Goal: Information Seeking & Learning: Learn about a topic

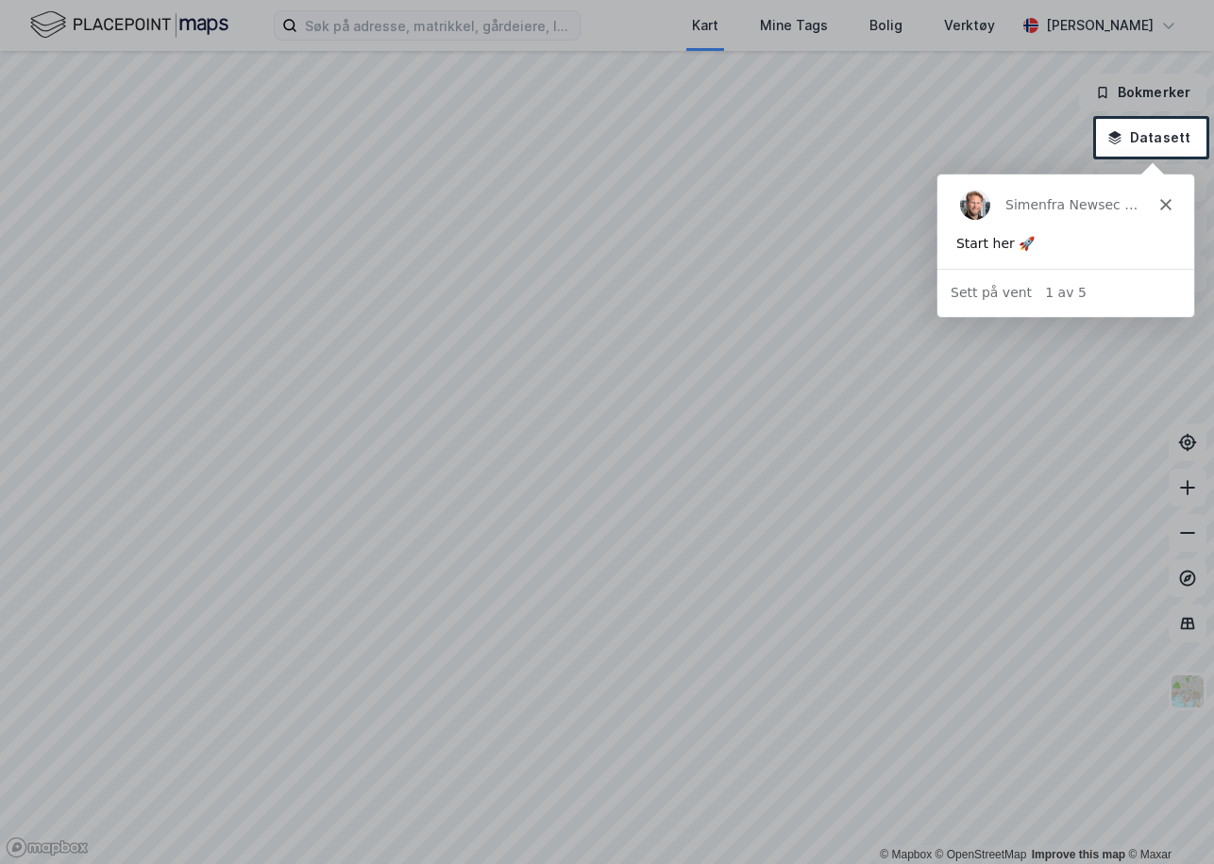
drag, startPoint x: 367, startPoint y: 19, endPoint x: 409, endPoint y: 38, distance: 45.6
click at [368, 22] on div at bounding box center [607, 59] width 1214 height 119
click at [1168, 208] on polygon "Lukk" at bounding box center [1164, 203] width 11 height 11
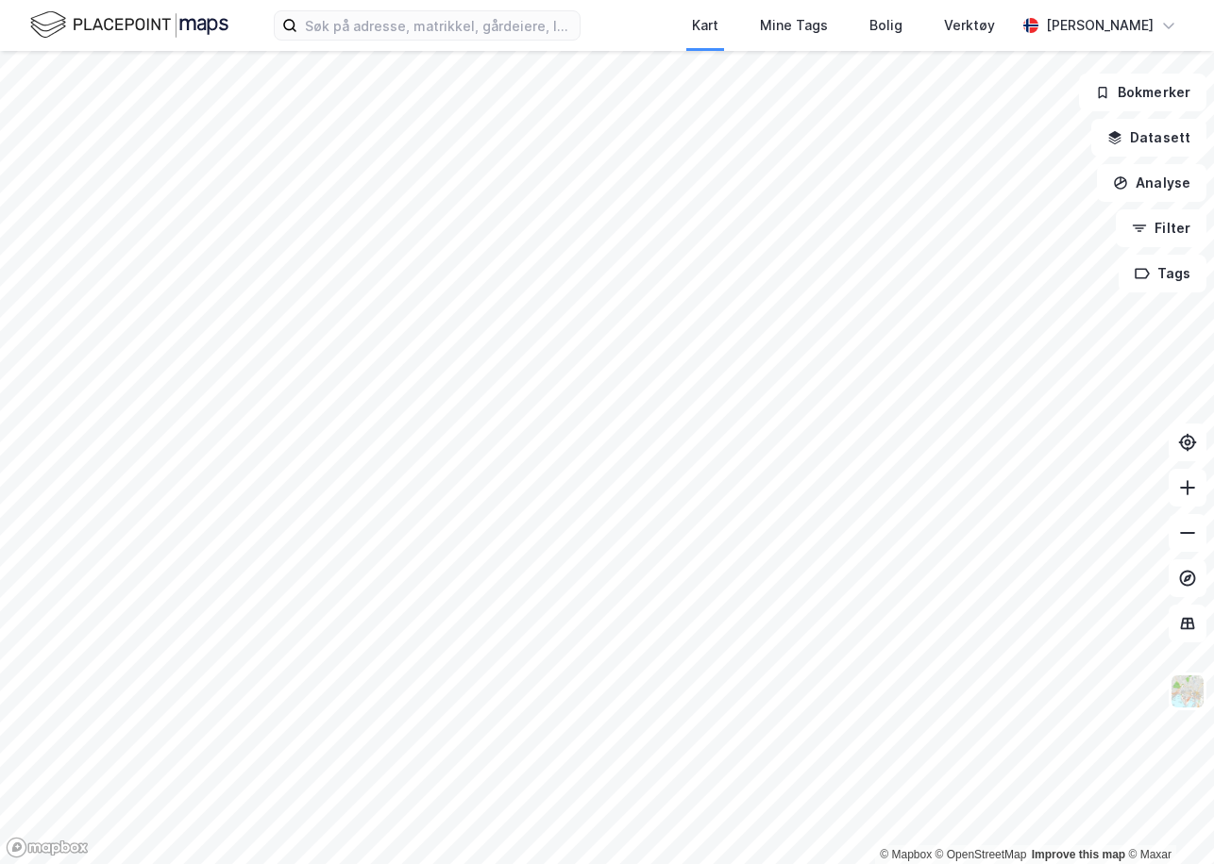
click at [483, 46] on div "Kart Mine Tags Bolig Verktøy [PERSON_NAME]" at bounding box center [607, 25] width 1214 height 51
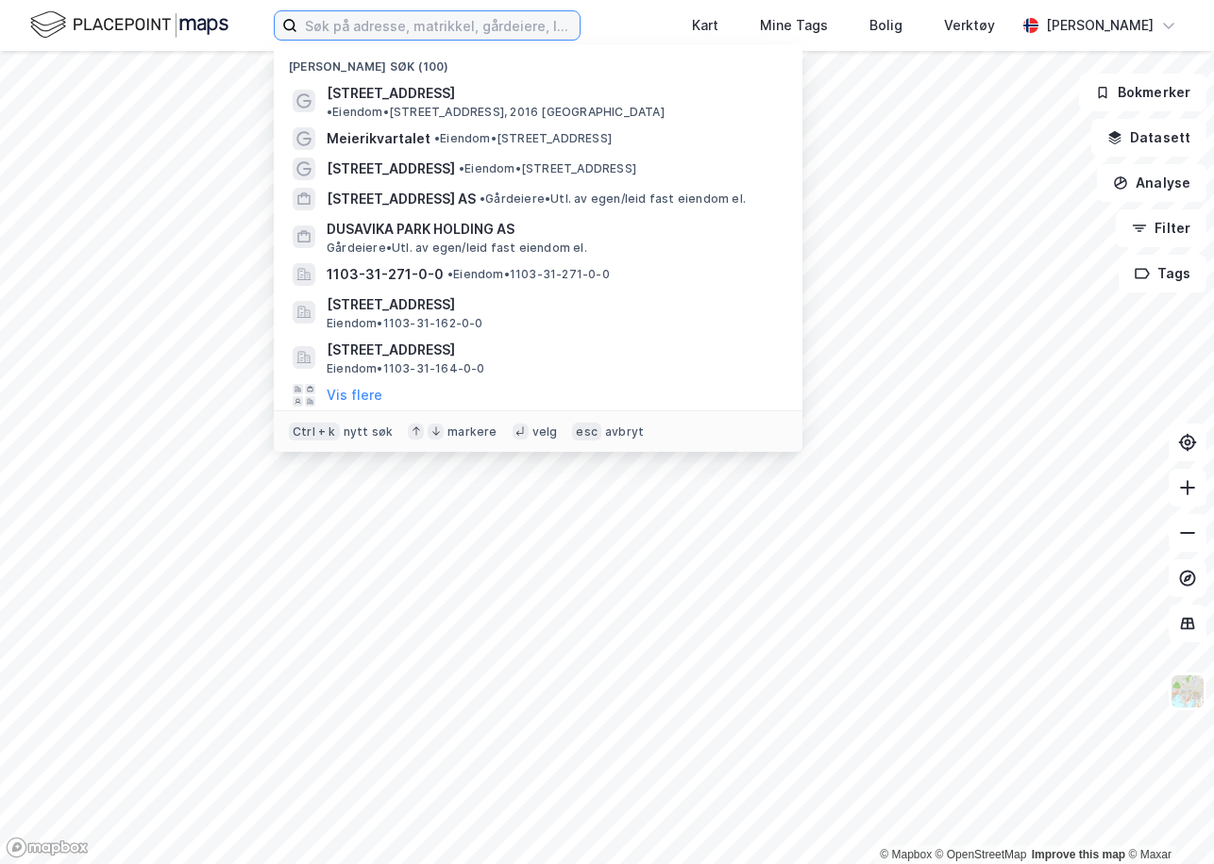
click at [475, 33] on input at bounding box center [438, 25] width 282 height 28
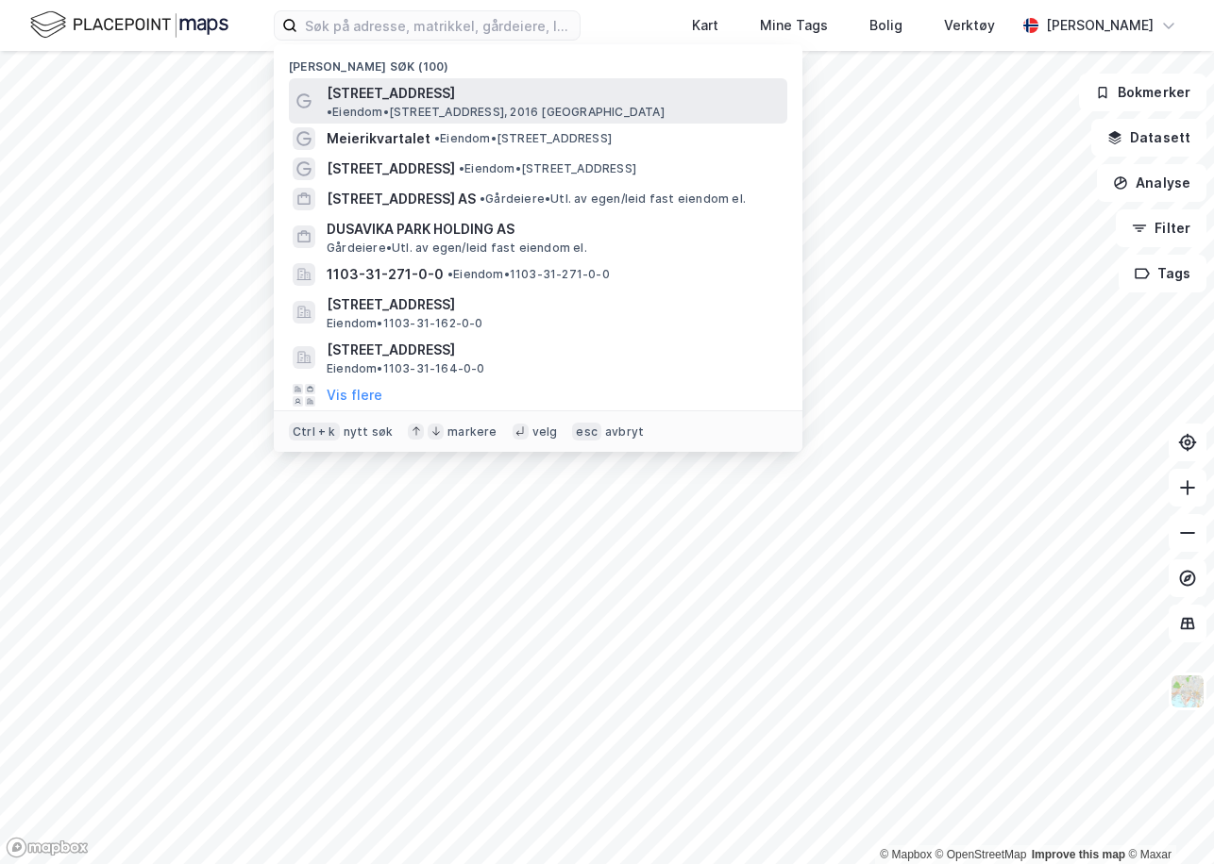
click at [418, 87] on span "[STREET_ADDRESS]" at bounding box center [391, 93] width 128 height 23
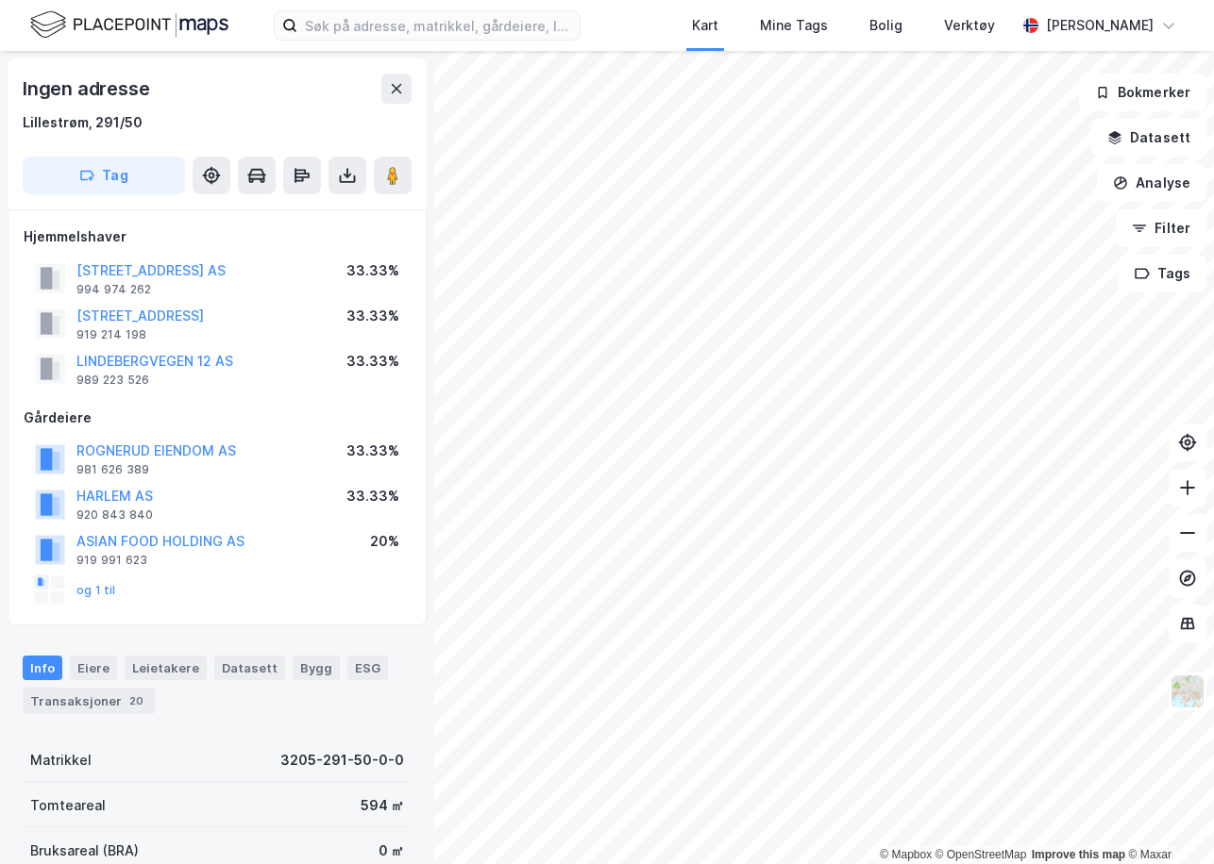
click at [153, 612] on div "Hjemmelshaver LINDEBERGVEIEN 10 AS 994 974 262 33.33% LINDEBERGVEIEN 14-16 AS 9…" at bounding box center [217, 418] width 419 height 416
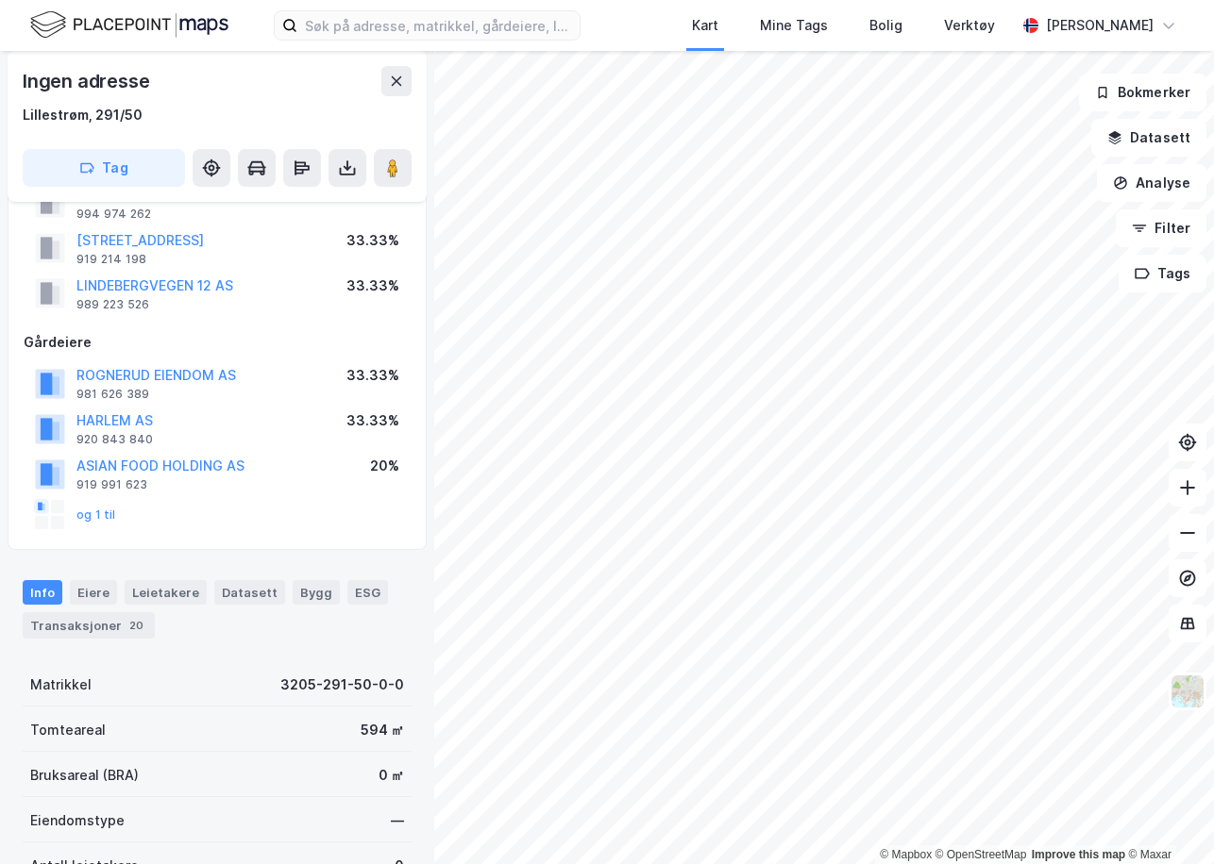
scroll to position [189, 0]
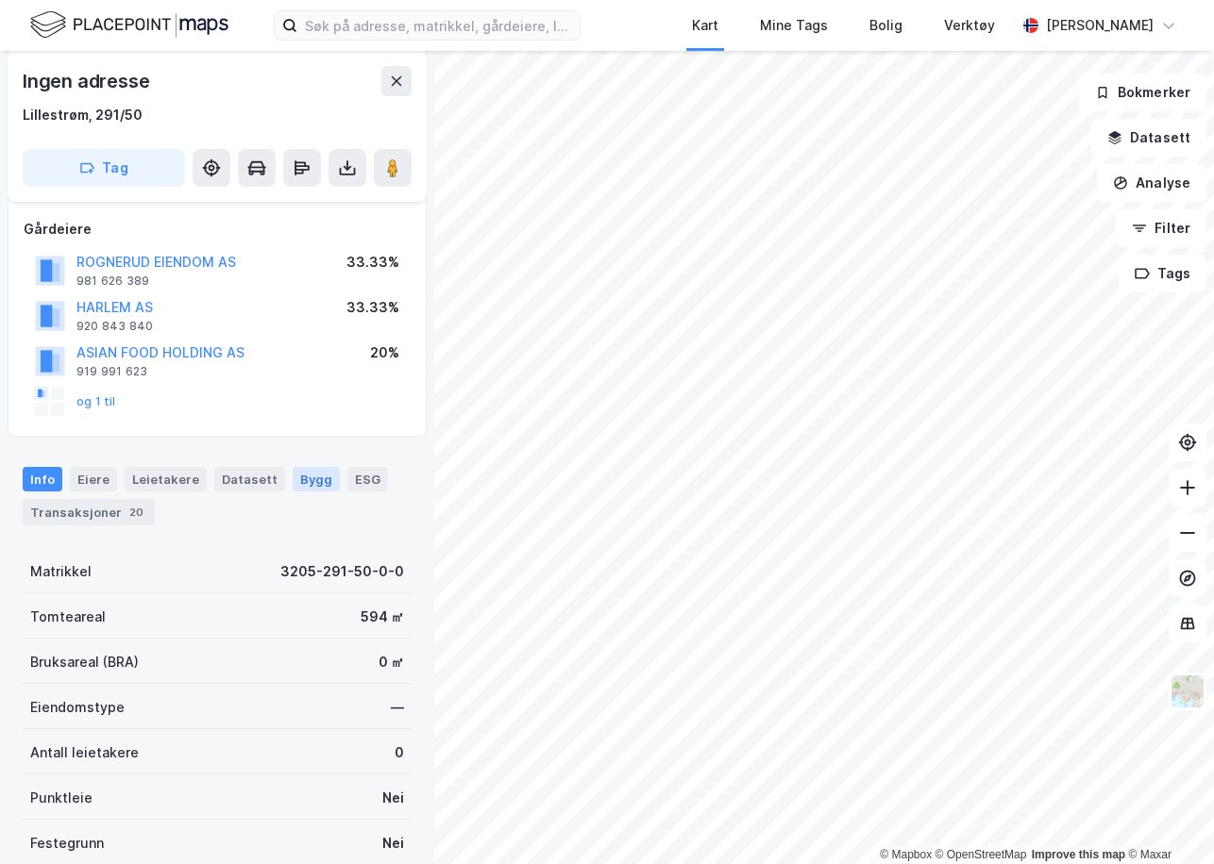
click at [299, 477] on div "Bygg" at bounding box center [316, 479] width 47 height 25
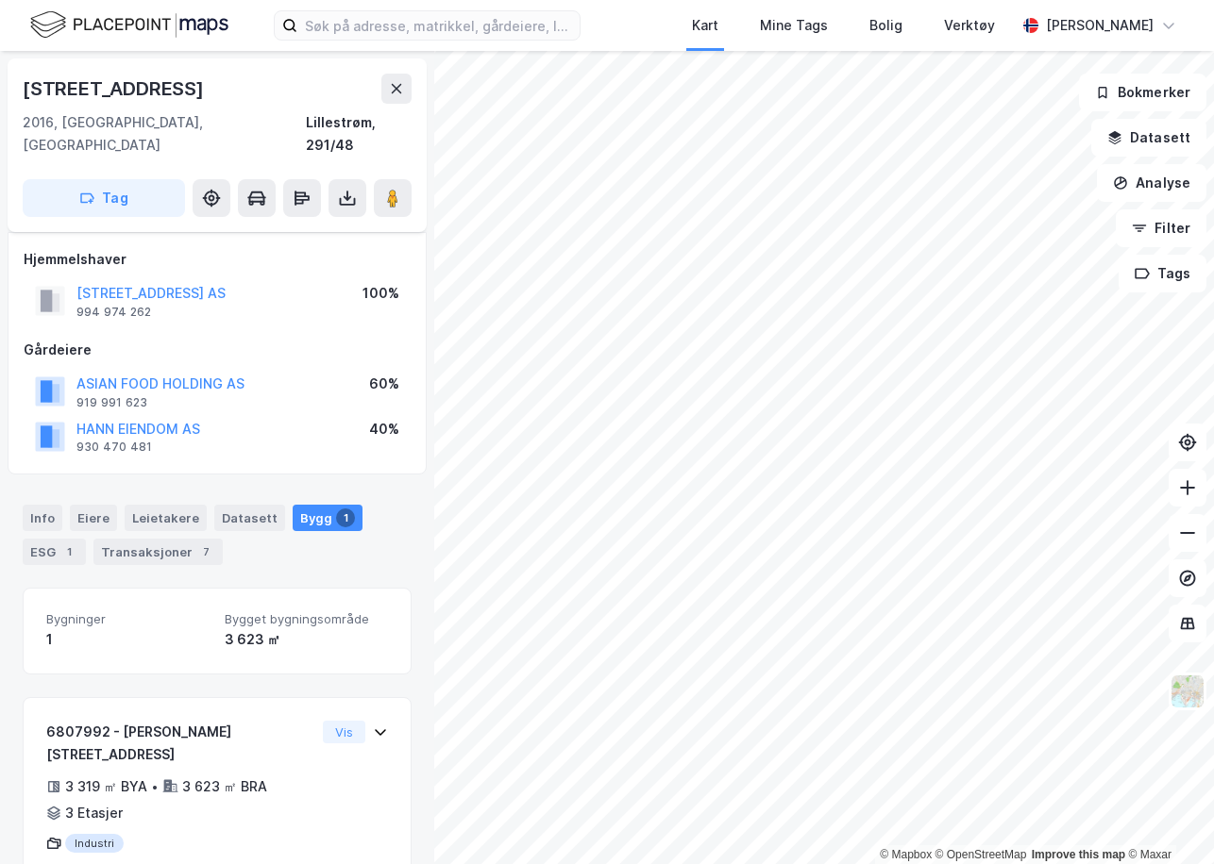
scroll to position [22, 0]
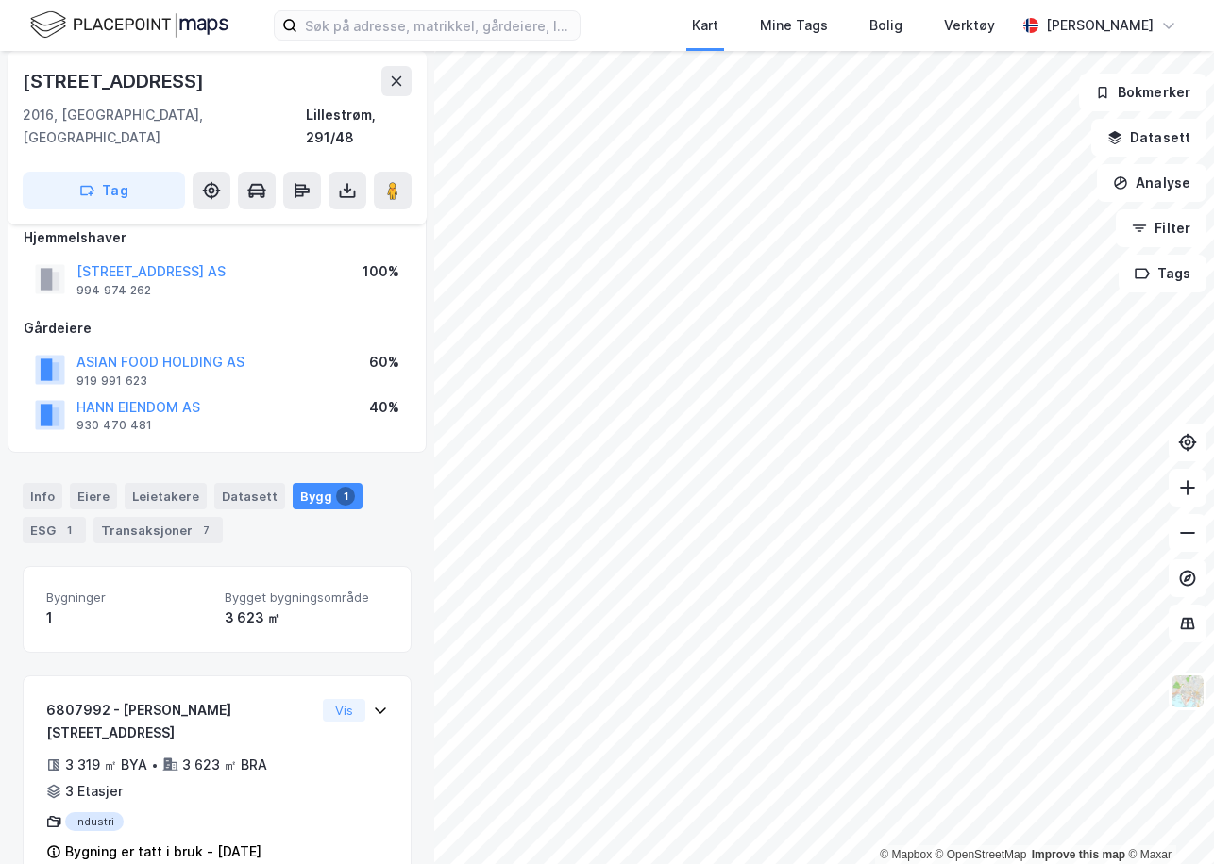
click at [305, 484] on div "Bygg 1" at bounding box center [328, 496] width 70 height 26
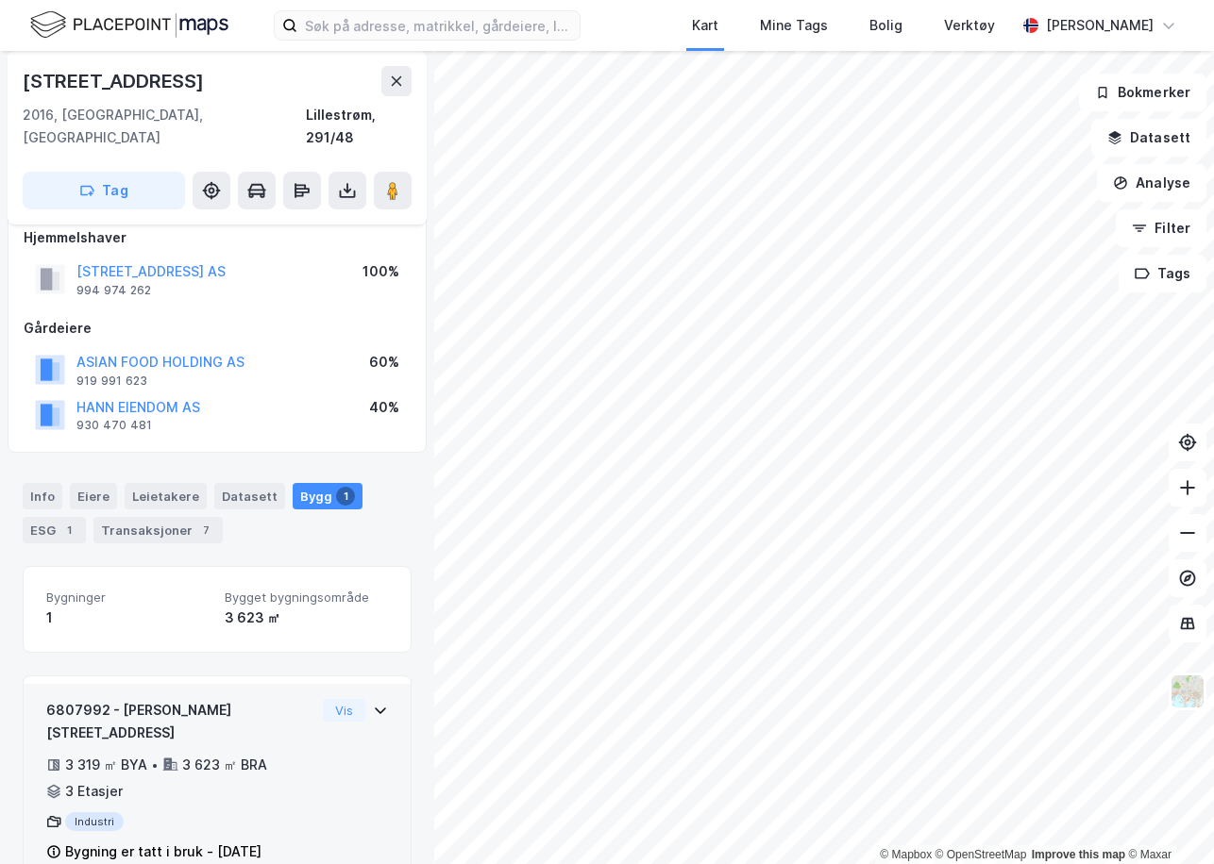
click at [181, 841] on div "Bygning er tatt i bruk - [DATE]" at bounding box center [163, 852] width 196 height 23
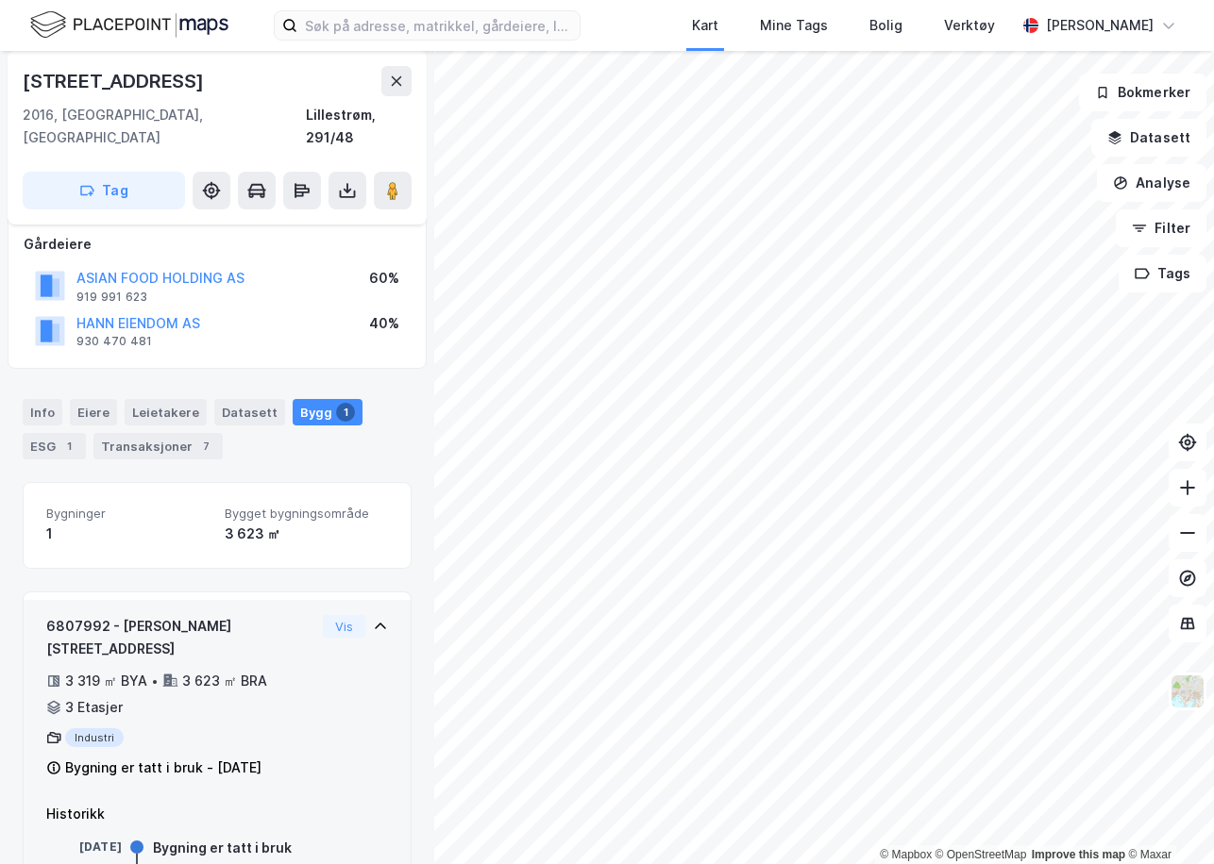
scroll to position [166, 0]
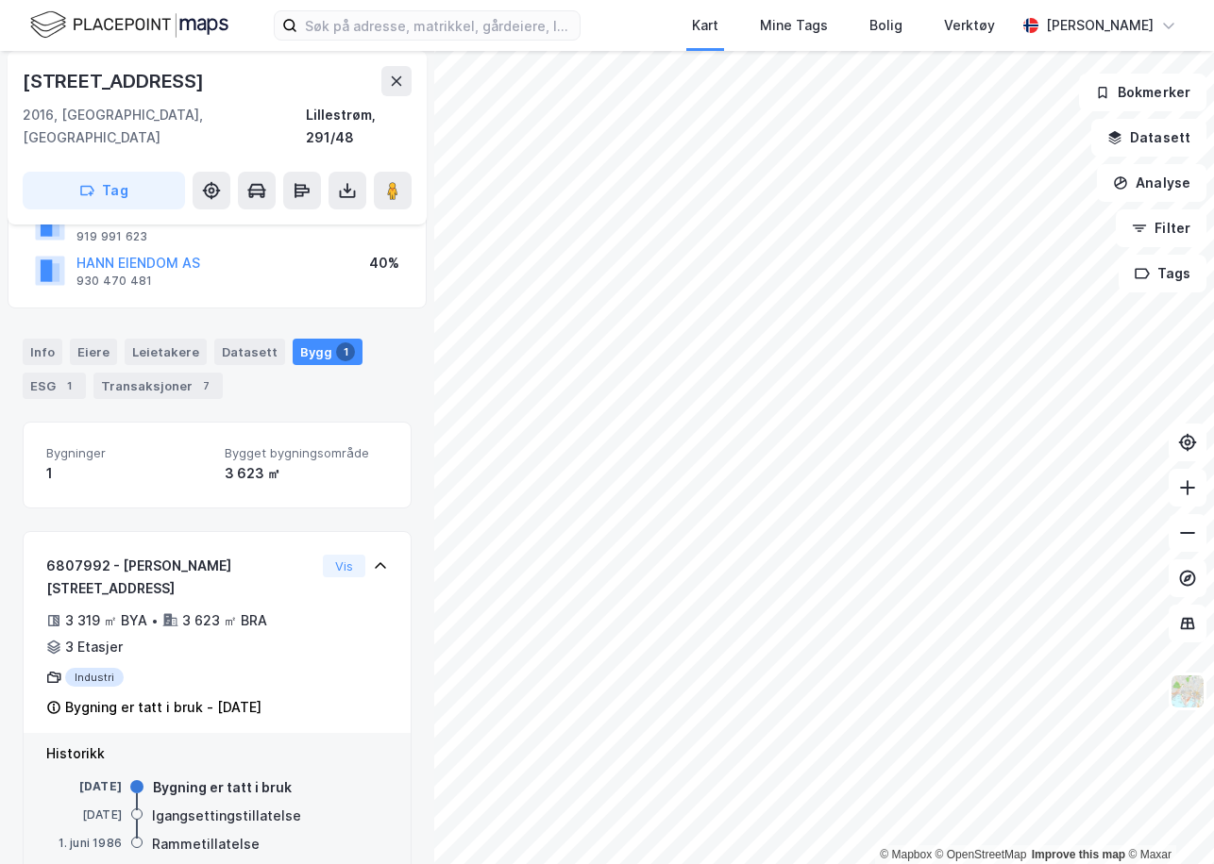
click at [244, 777] on div "Bygning er tatt i bruk" at bounding box center [222, 788] width 139 height 23
click at [108, 807] on div "[DATE]" at bounding box center [84, 815] width 76 height 17
drag, startPoint x: 118, startPoint y: 770, endPoint x: 48, endPoint y: 768, distance: 69.9
click at [48, 807] on div "[DATE]" at bounding box center [84, 815] width 76 height 17
drag, startPoint x: 48, startPoint y: 768, endPoint x: 114, endPoint y: 777, distance: 66.6
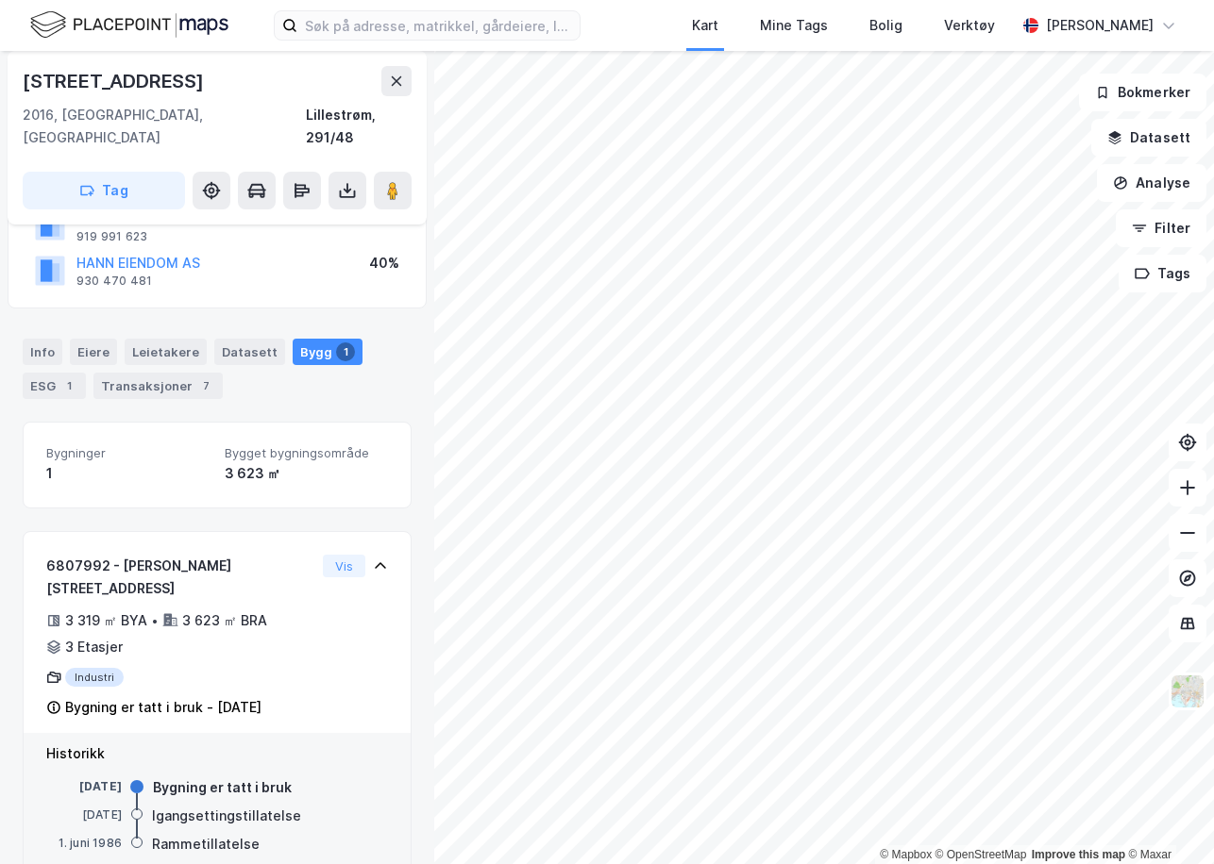
click at [114, 807] on div "[DATE]" at bounding box center [84, 815] width 76 height 17
click at [121, 807] on div "[DATE]" at bounding box center [84, 815] width 76 height 17
click at [188, 777] on div "Bygning er tatt i bruk" at bounding box center [222, 788] width 139 height 23
click at [7, 525] on div "Lindebergveien 10 2016, [GEOGRAPHIC_DATA], [GEOGRAPHIC_DATA], 291/48 Tag Hjemme…" at bounding box center [217, 458] width 434 height 814
click at [252, 833] on div "Rammetillatelse" at bounding box center [206, 844] width 108 height 23
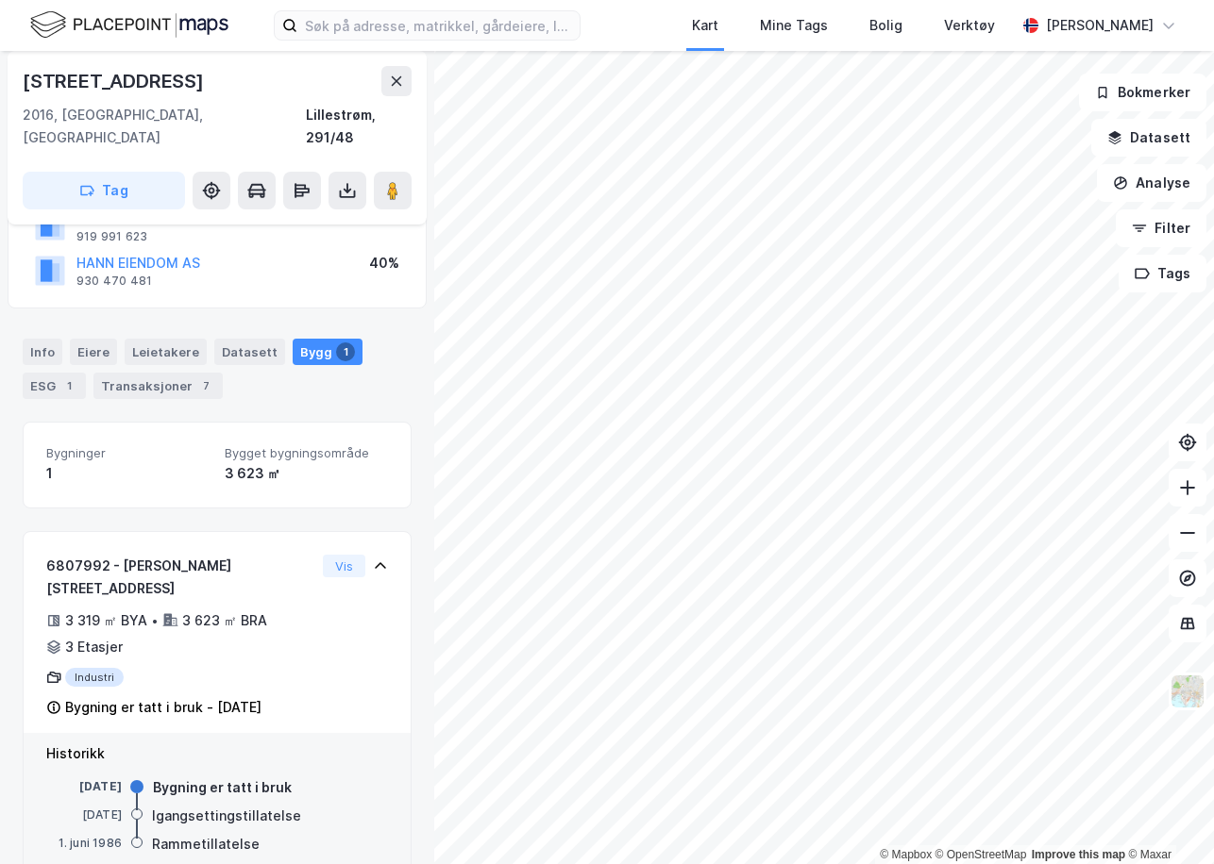
click at [236, 833] on div "Rammetillatelse" at bounding box center [206, 844] width 108 height 23
drag, startPoint x: 253, startPoint y: 801, endPoint x: 152, endPoint y: 804, distance: 101.0
click at [152, 835] on div "[DATE] Rammetillatelse" at bounding box center [217, 845] width 342 height 21
click at [155, 833] on div "Rammetillatelse" at bounding box center [206, 844] width 108 height 23
click at [202, 833] on div "Rammetillatelse" at bounding box center [206, 844] width 108 height 23
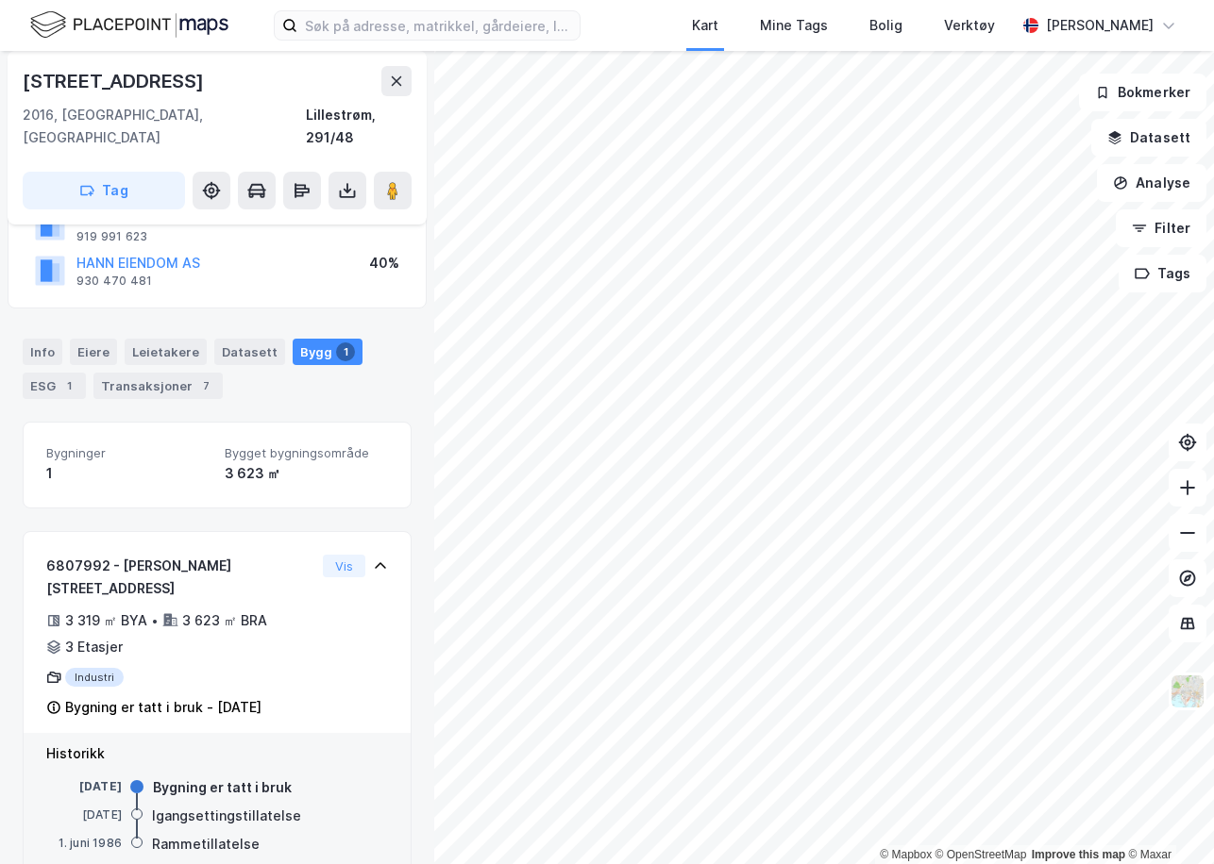
drag, startPoint x: 202, startPoint y: 807, endPoint x: 248, endPoint y: 804, distance: 46.3
click at [248, 833] on div "Rammetillatelse" at bounding box center [206, 844] width 108 height 23
click at [257, 835] on div "[DATE] Rammetillatelse" at bounding box center [217, 845] width 342 height 21
drag, startPoint x: 253, startPoint y: 800, endPoint x: 147, endPoint y: 802, distance: 105.7
click at [147, 835] on div "[DATE] Rammetillatelse" at bounding box center [217, 845] width 342 height 21
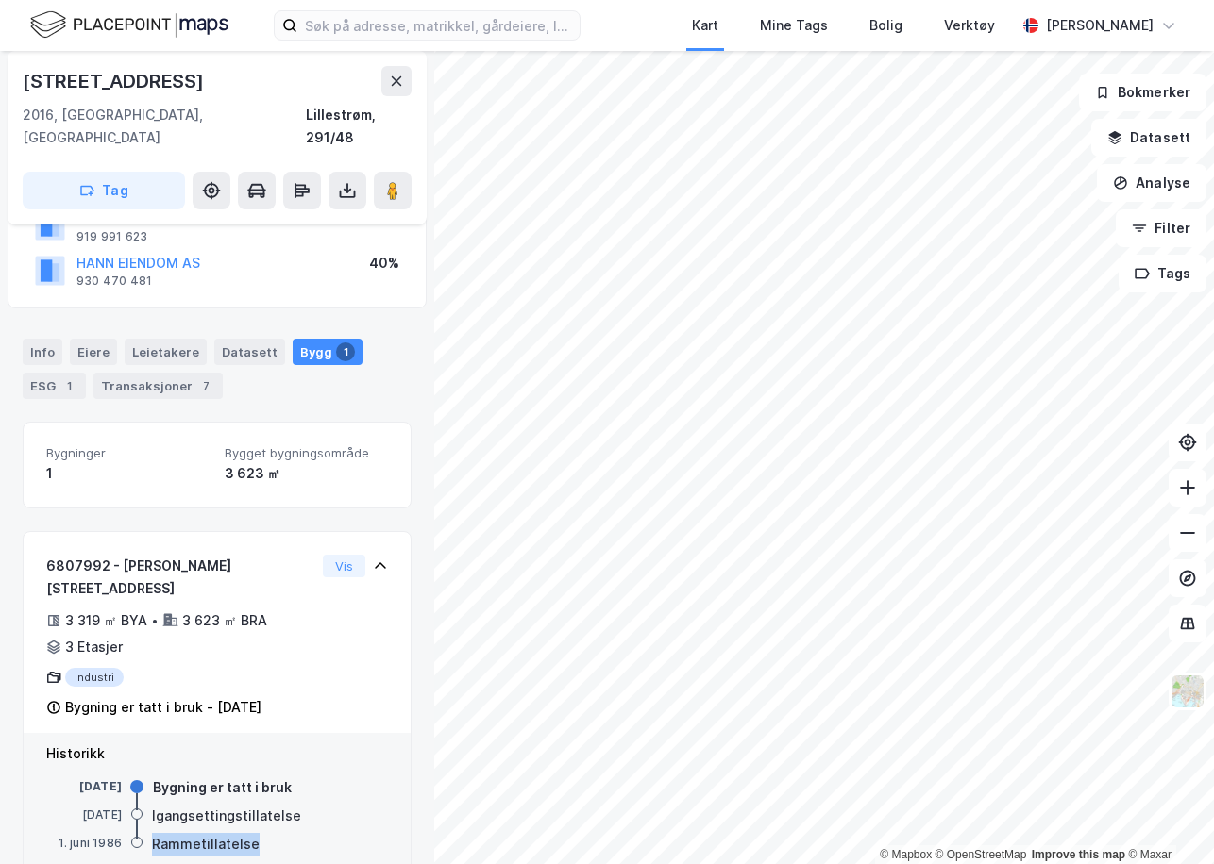
drag, startPoint x: 147, startPoint y: 802, endPoint x: 166, endPoint y: 801, distance: 18.9
click at [166, 833] on div "Rammetillatelse" at bounding box center [206, 844] width 108 height 23
drag, startPoint x: 121, startPoint y: 801, endPoint x: 58, endPoint y: 807, distance: 63.5
click at [58, 835] on div "1. juni 1986" at bounding box center [84, 845] width 76 height 21
drag, startPoint x: 58, startPoint y: 807, endPoint x: 198, endPoint y: 809, distance: 140.6
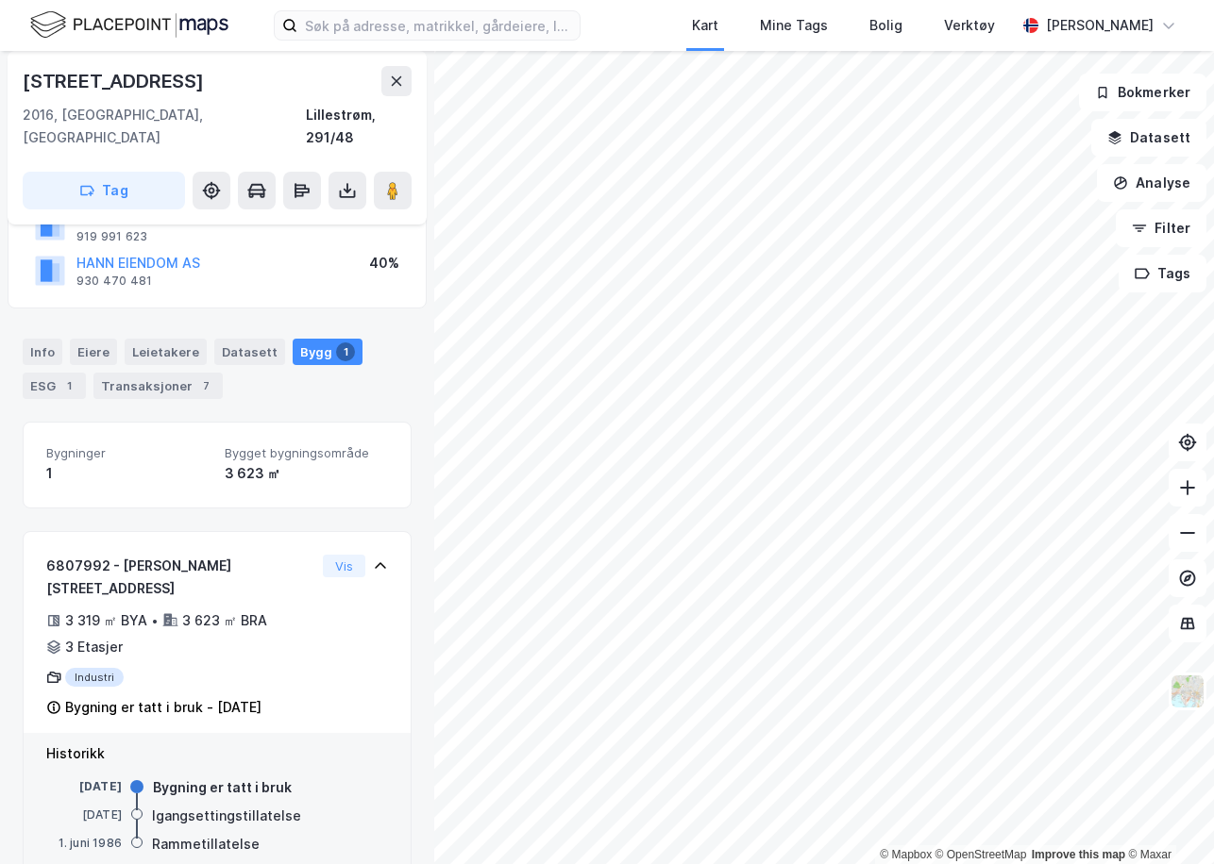
click at [198, 833] on div "Rammetillatelse" at bounding box center [206, 844] width 108 height 23
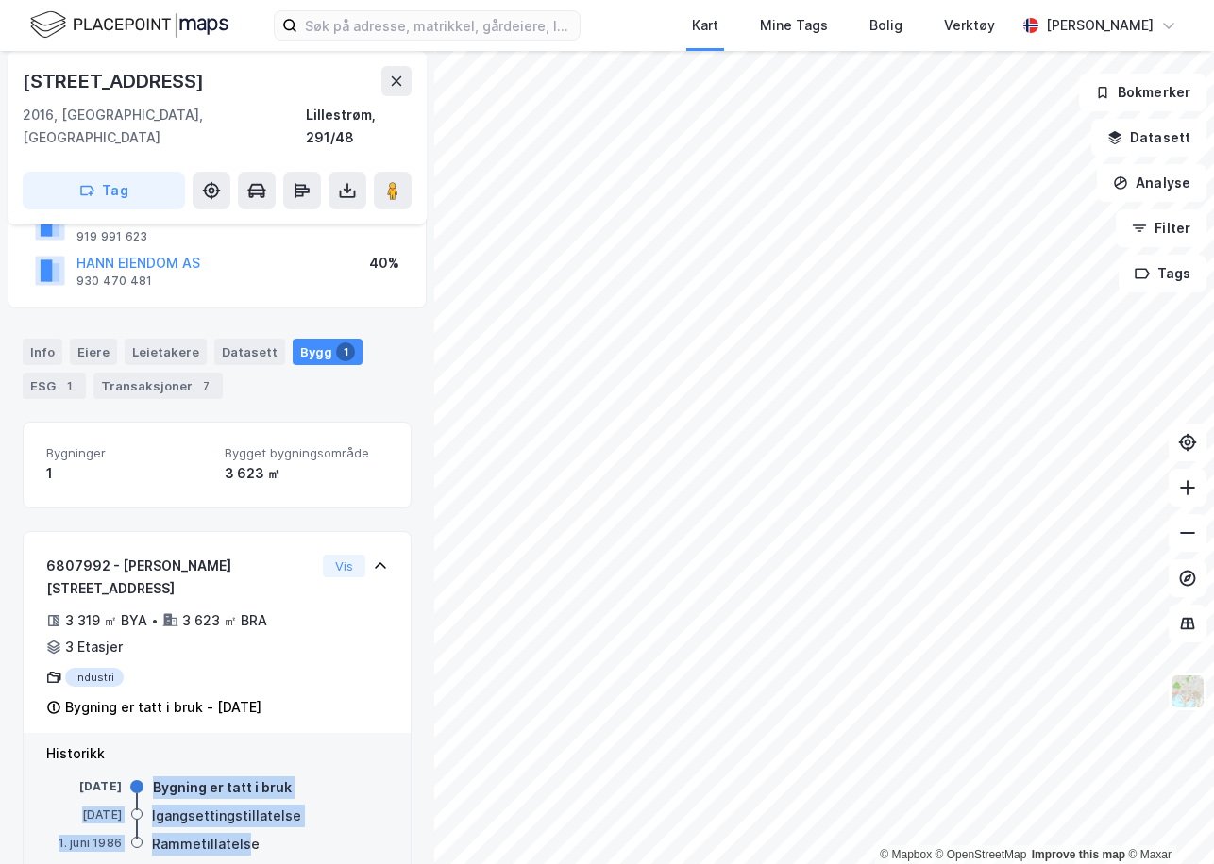
drag, startPoint x: 248, startPoint y: 800, endPoint x: 144, endPoint y: 745, distance: 117.8
click at [144, 779] on div "[DATE] Bygning er tatt i bruk [DATE] Igangsettingstillatelse [DATE] Rammetillat…" at bounding box center [217, 817] width 342 height 77
drag, startPoint x: 144, startPoint y: 745, endPoint x: 157, endPoint y: 741, distance: 12.8
click at [157, 777] on div "Bygning er tatt i bruk" at bounding box center [222, 788] width 139 height 23
drag, startPoint x: 152, startPoint y: 744, endPoint x: 256, endPoint y: 798, distance: 117.4
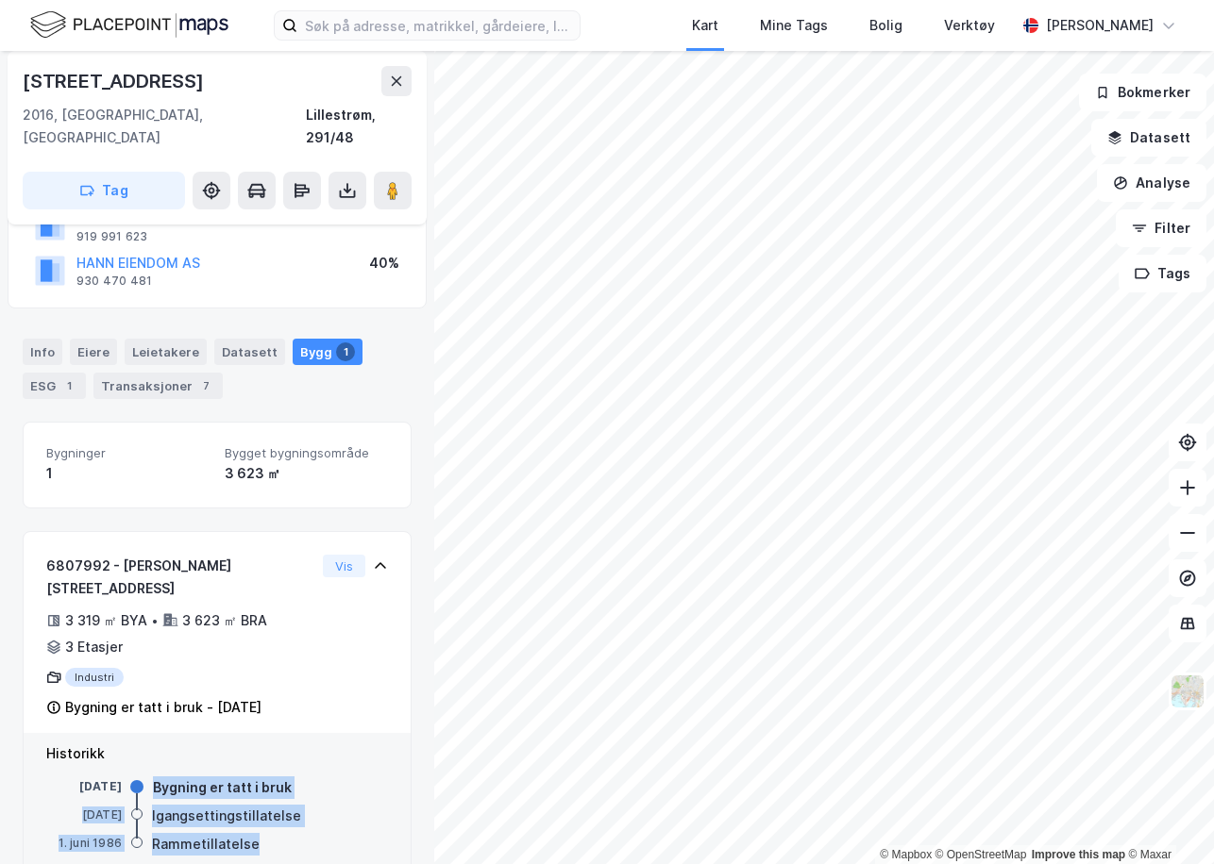
click at [256, 798] on div "[DATE] Bygning er tatt i bruk [DATE] Igangsettingstillatelse [DATE] Rammetillat…" at bounding box center [217, 817] width 342 height 77
click at [256, 835] on div "[DATE] Rammetillatelse" at bounding box center [217, 845] width 342 height 21
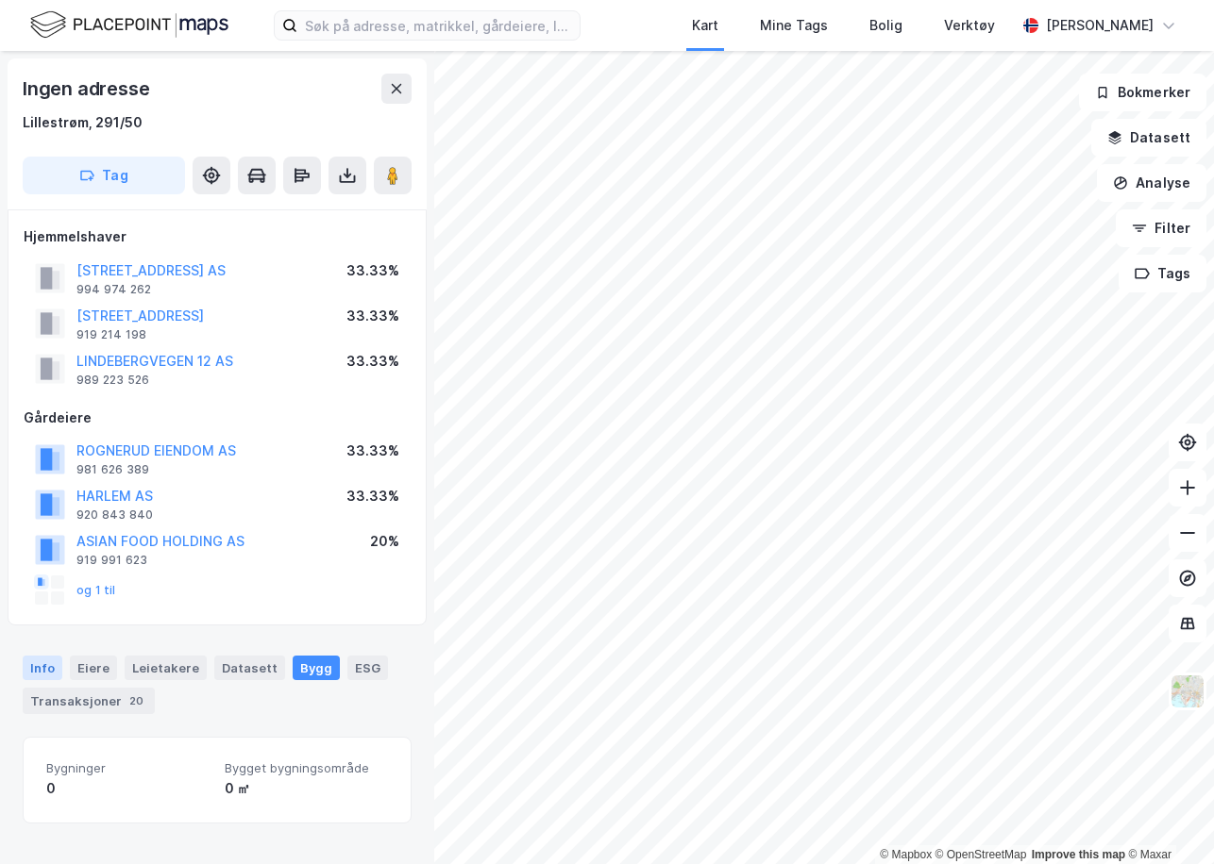
click at [29, 672] on div "Info" at bounding box center [43, 668] width 40 height 25
